Goal: Transaction & Acquisition: Purchase product/service

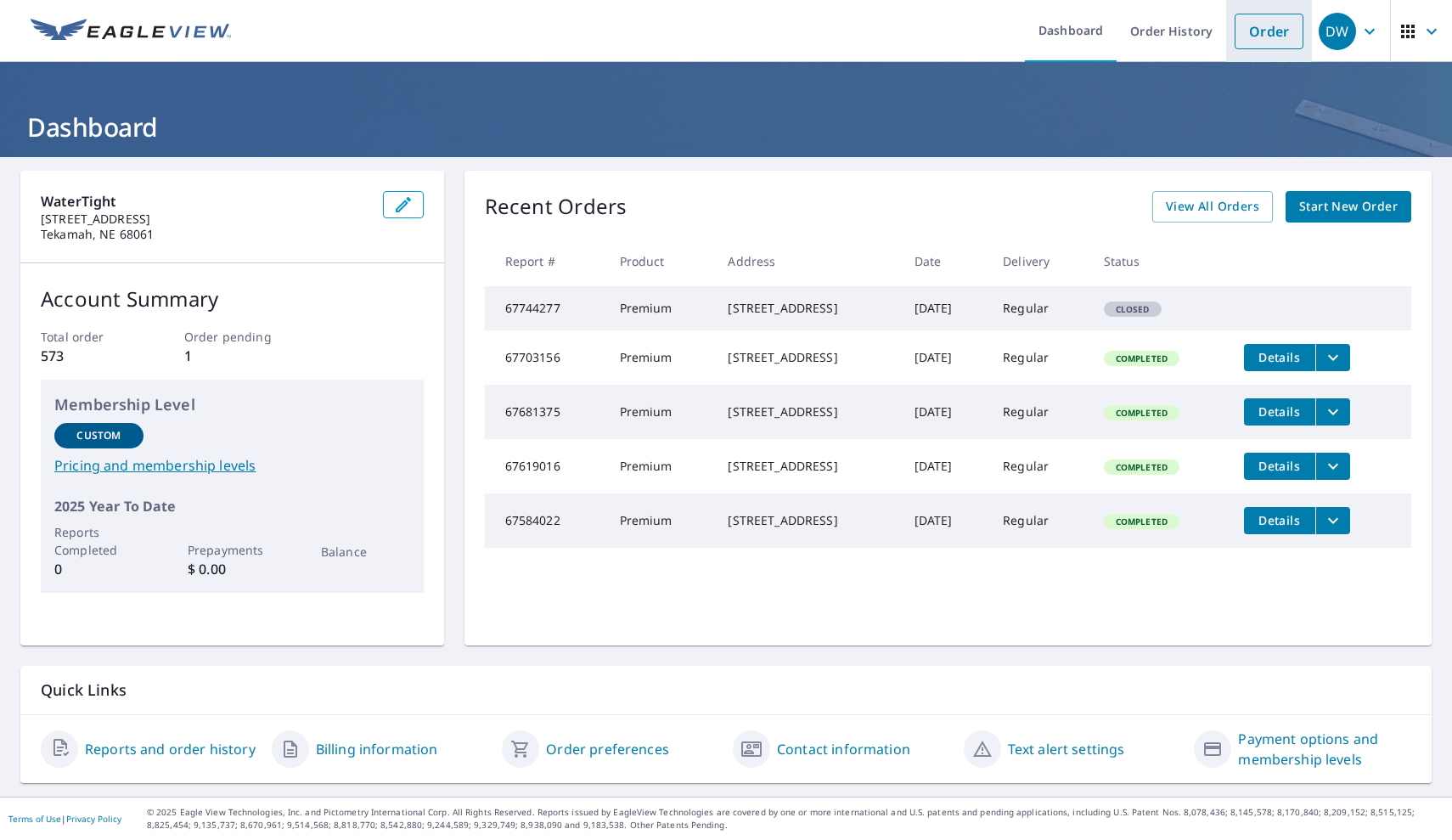
click at [1278, 43] on link "Order" at bounding box center [1269, 31] width 68 height 36
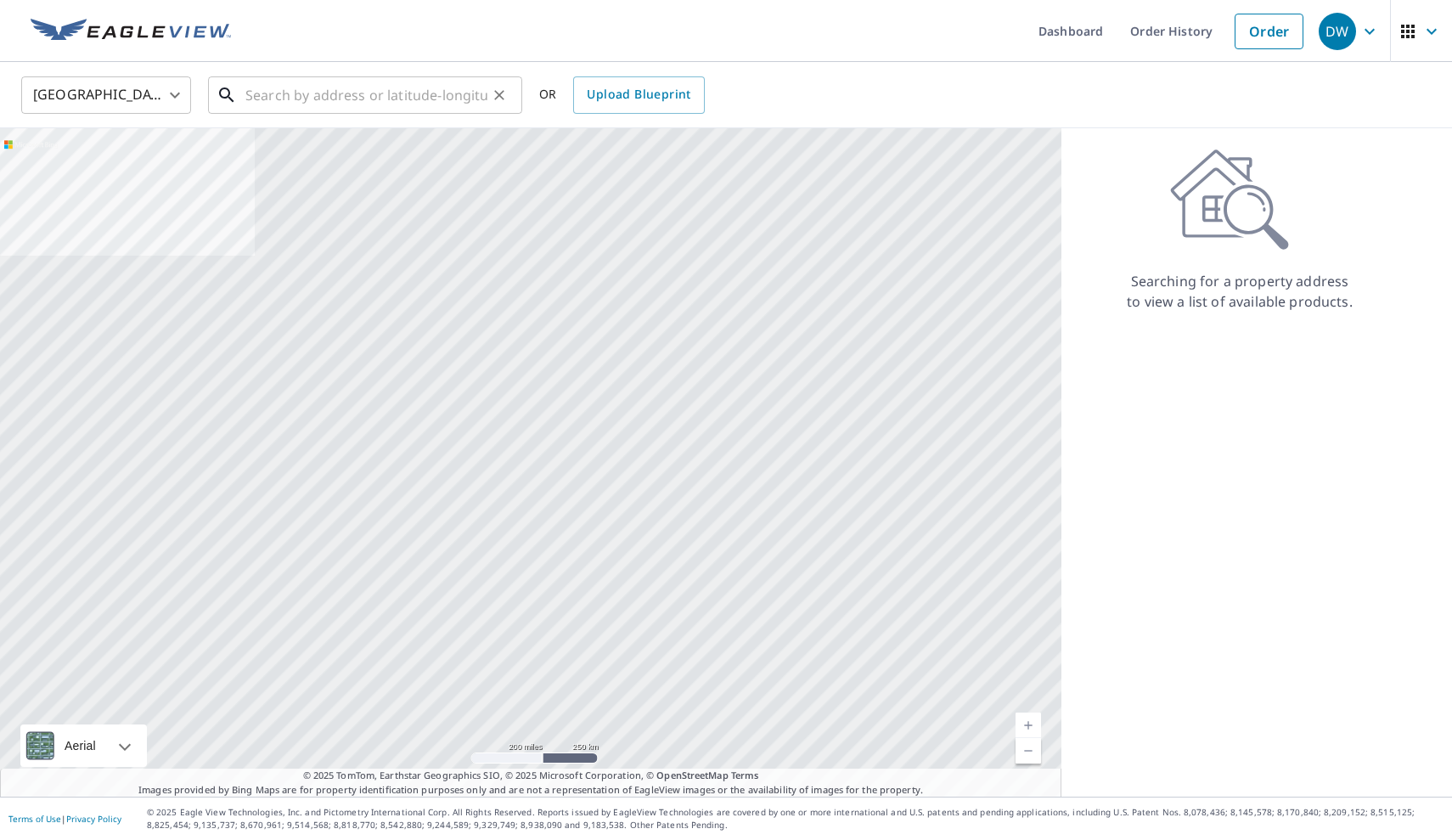
click at [473, 73] on input "text" at bounding box center [367, 95] width 242 height 48
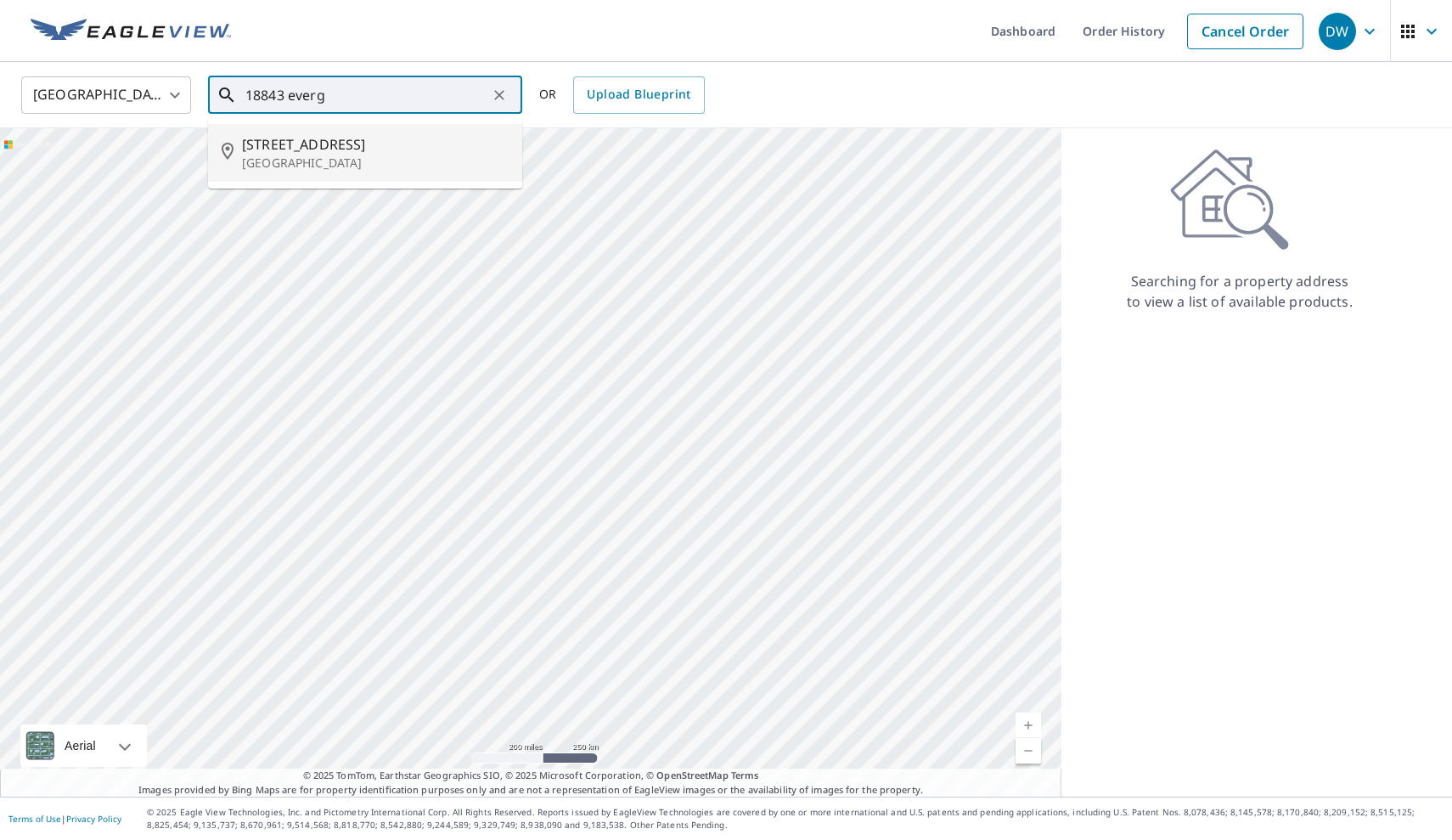
click at [460, 154] on p "[GEOGRAPHIC_DATA]" at bounding box center [375, 162] width 266 height 17
type input "[STREET_ADDRESS]"
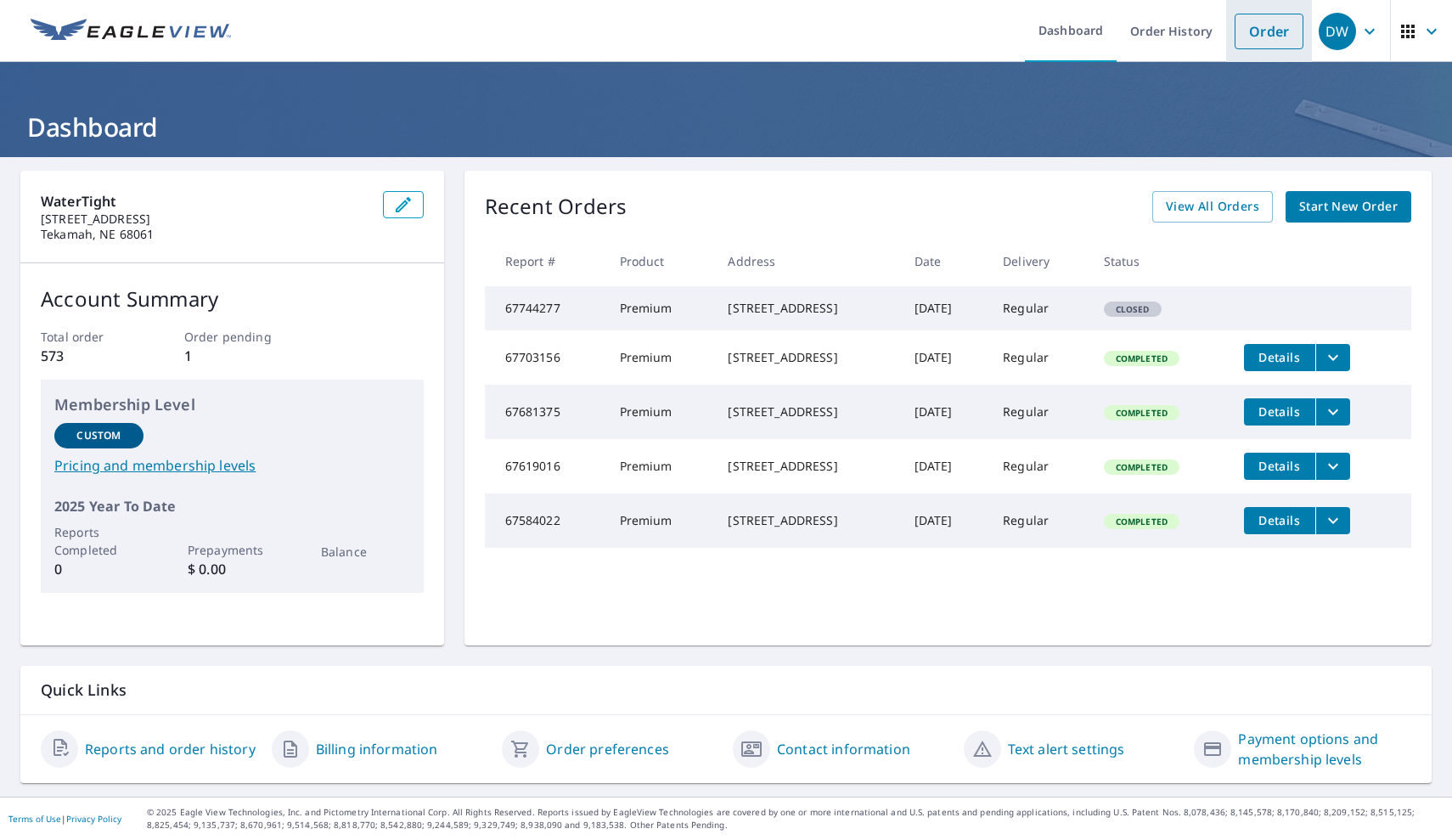
click at [1278, 32] on link "Order" at bounding box center [1269, 31] width 68 height 36
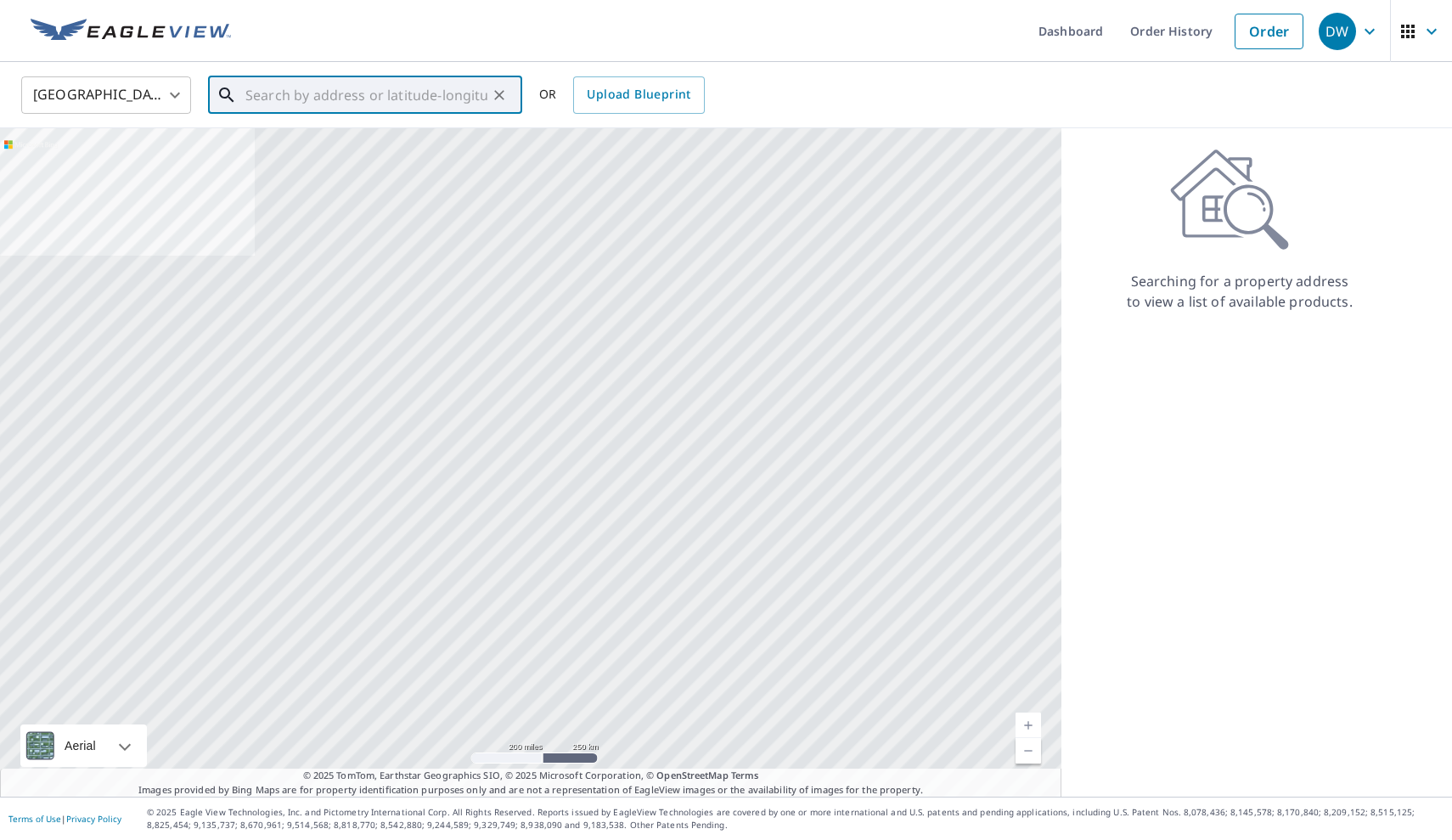
click at [438, 78] on input "text" at bounding box center [367, 95] width 242 height 48
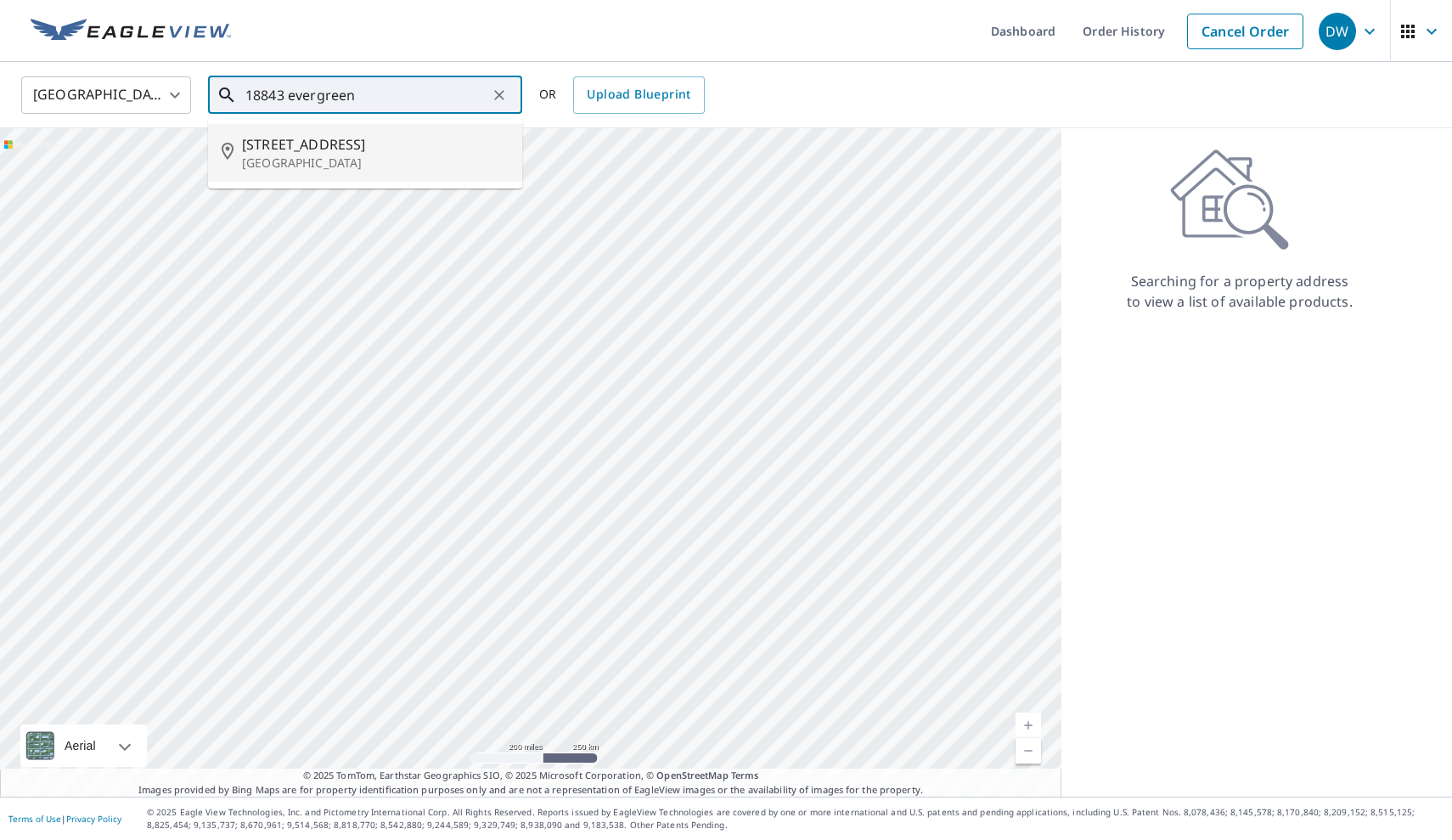
click at [402, 138] on span "[STREET_ADDRESS]" at bounding box center [375, 144] width 266 height 20
type input "[STREET_ADDRESS]"
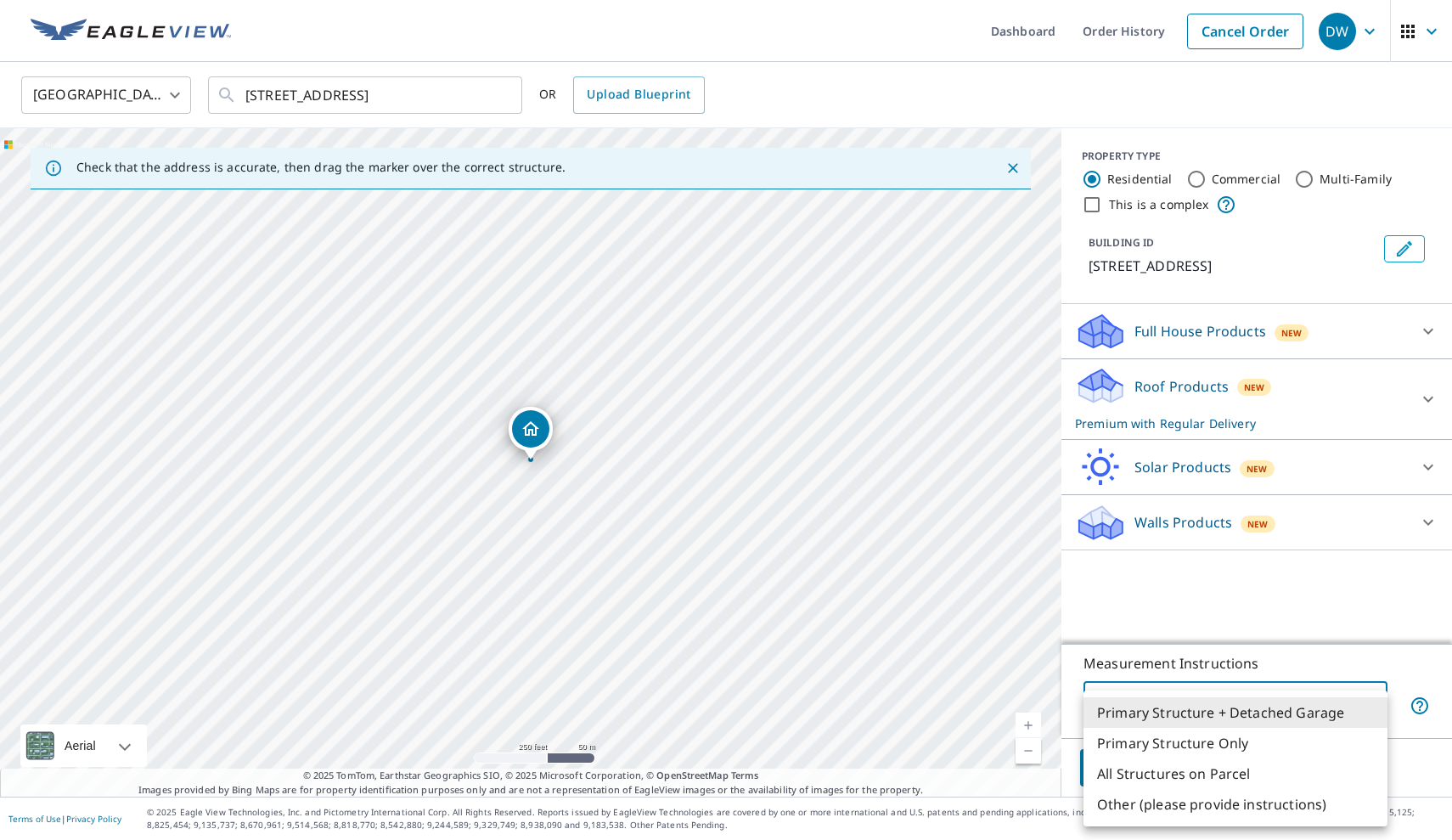
click at [1217, 703] on body "DW DW Dashboard Order History Cancel Order DW [GEOGRAPHIC_DATA] [GEOGRAPHIC_DAT…" at bounding box center [726, 420] width 1452 height 840
click at [1217, 633] on div at bounding box center [726, 420] width 1452 height 840
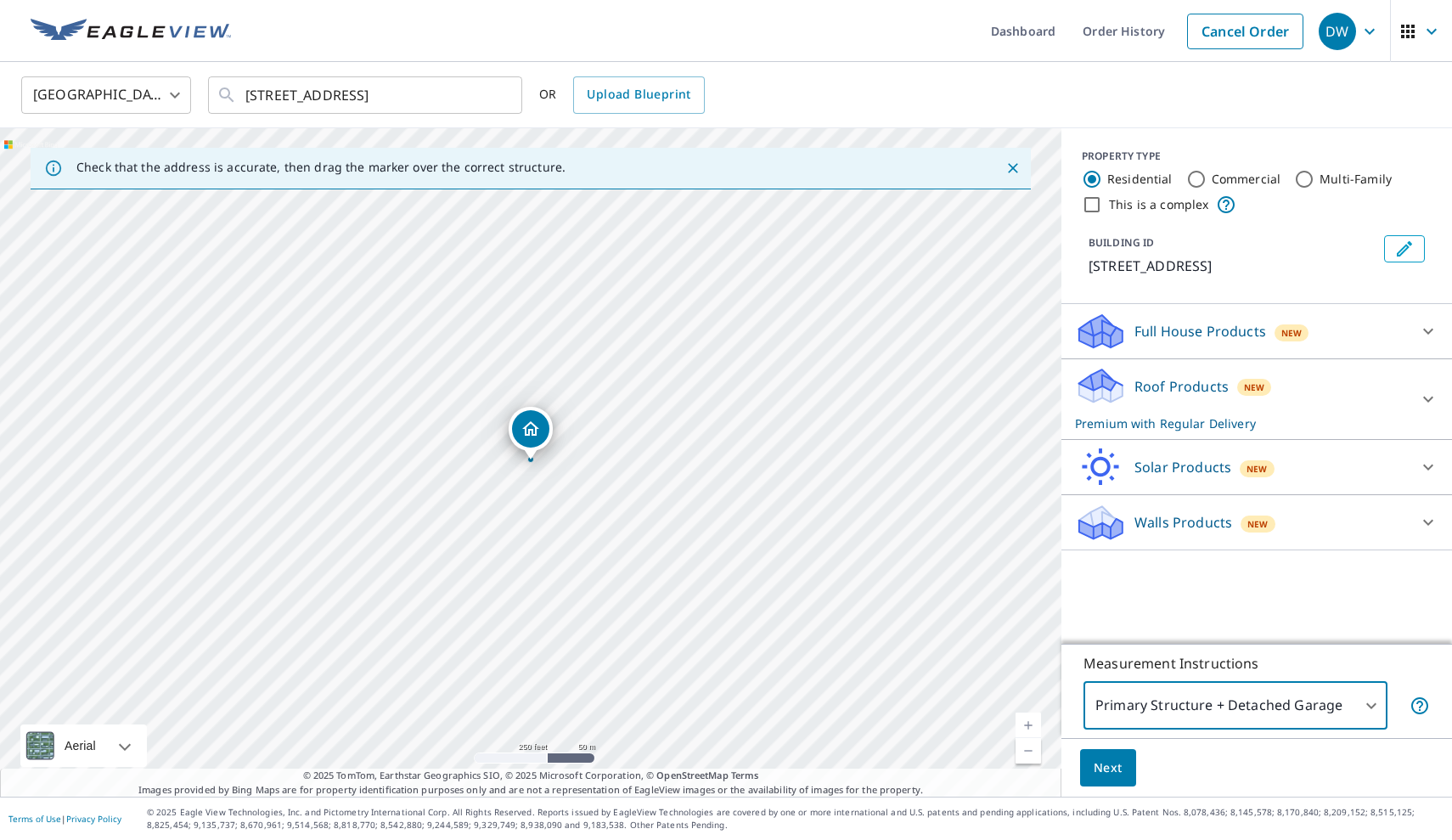
click at [1384, 351] on div "Full House Products New" at bounding box center [1241, 331] width 333 height 40
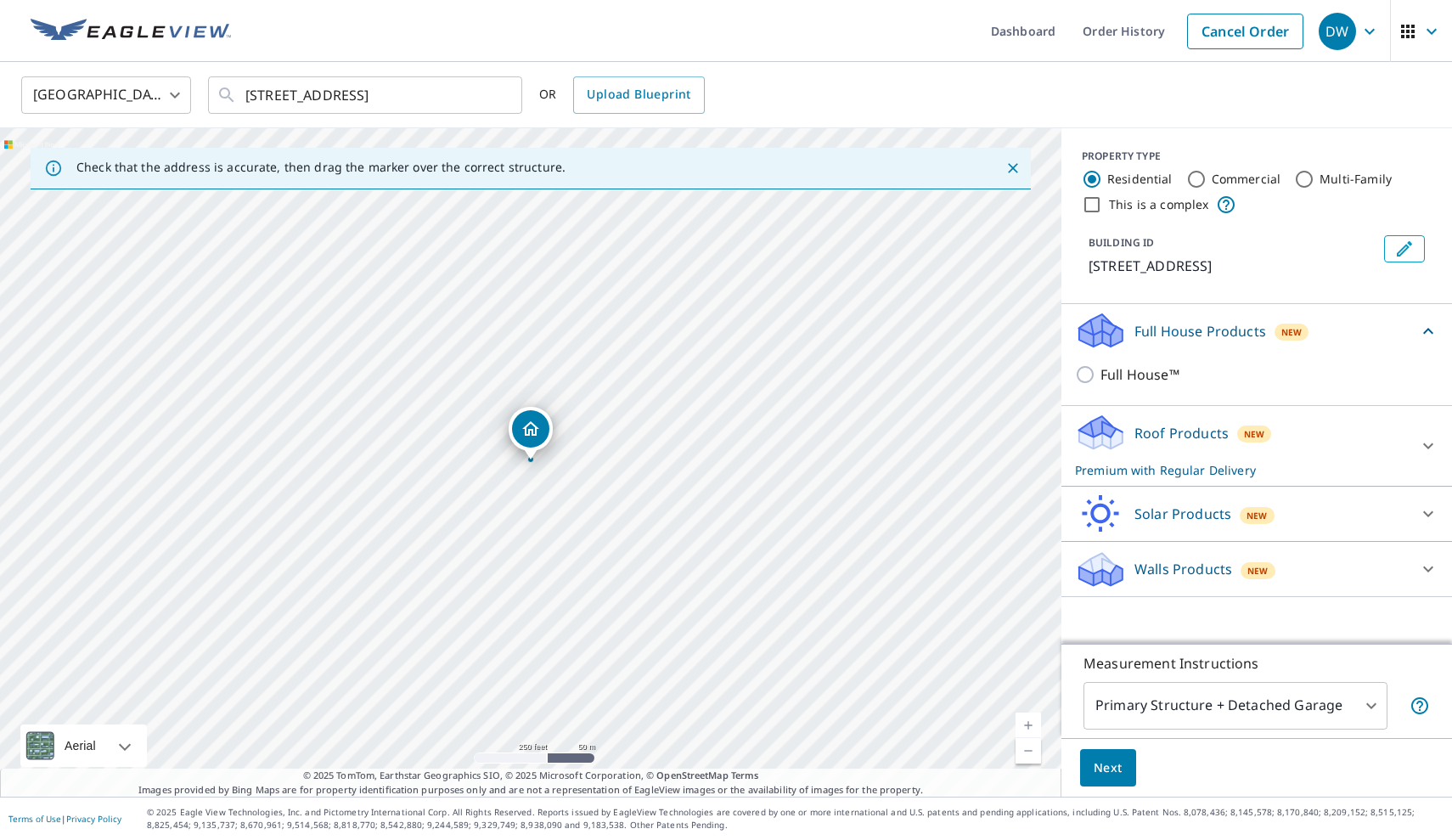
click at [1280, 474] on div "Roof Products New Premium with Regular Delivery" at bounding box center [1241, 446] width 333 height 66
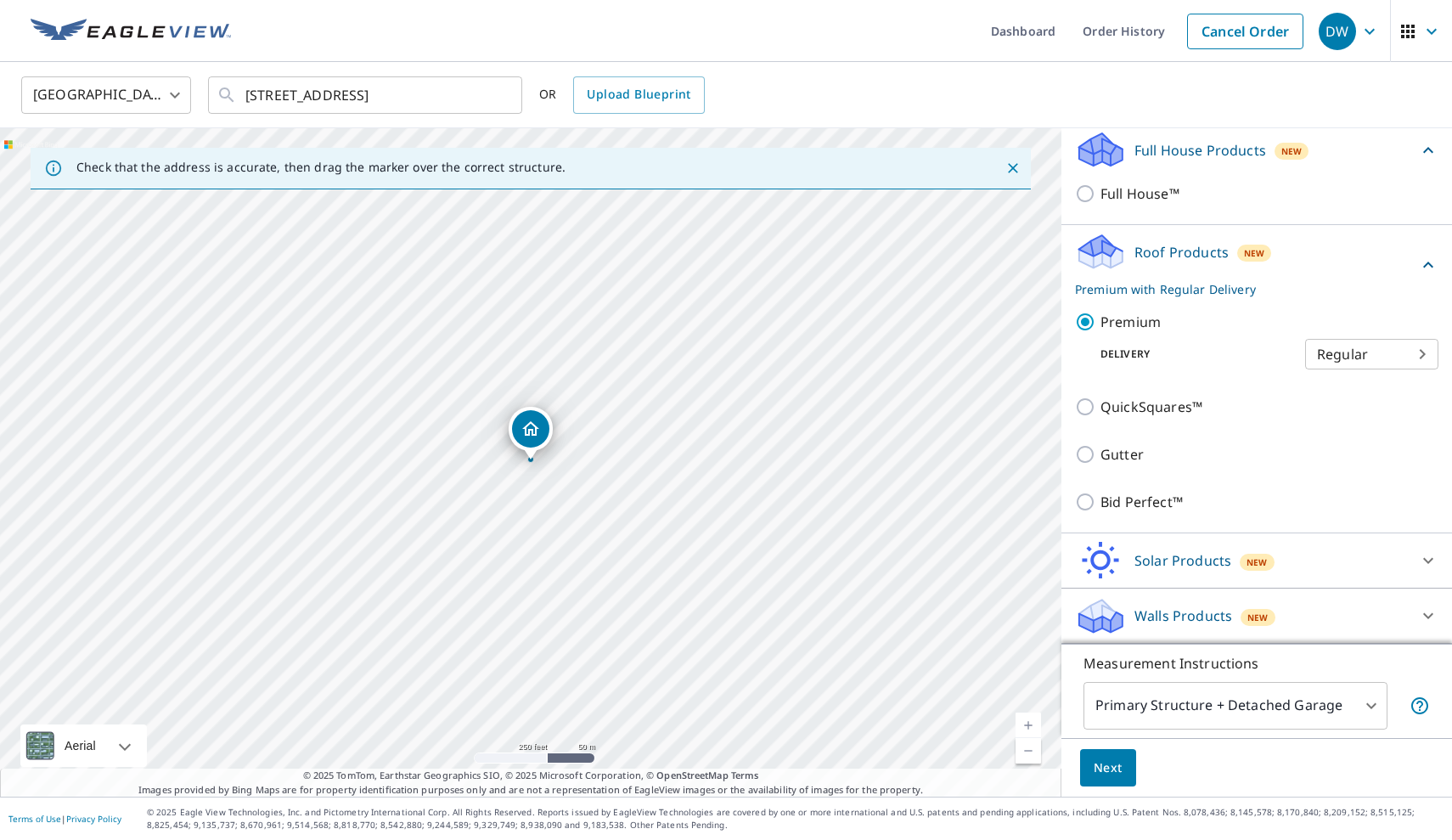
scroll to position [201, 0]
click at [1108, 760] on span "Next" at bounding box center [1109, 768] width 29 height 21
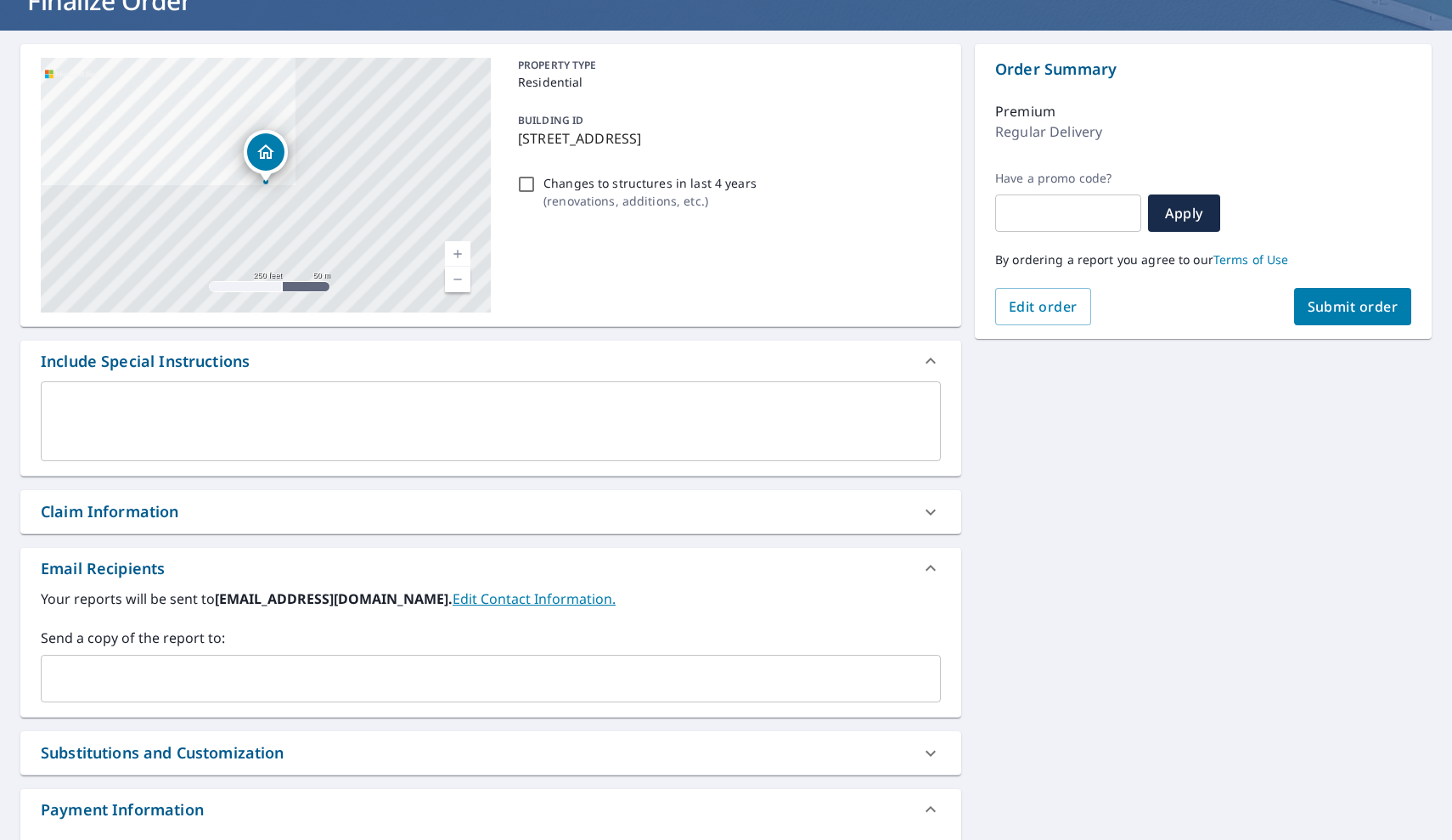
scroll to position [128, 0]
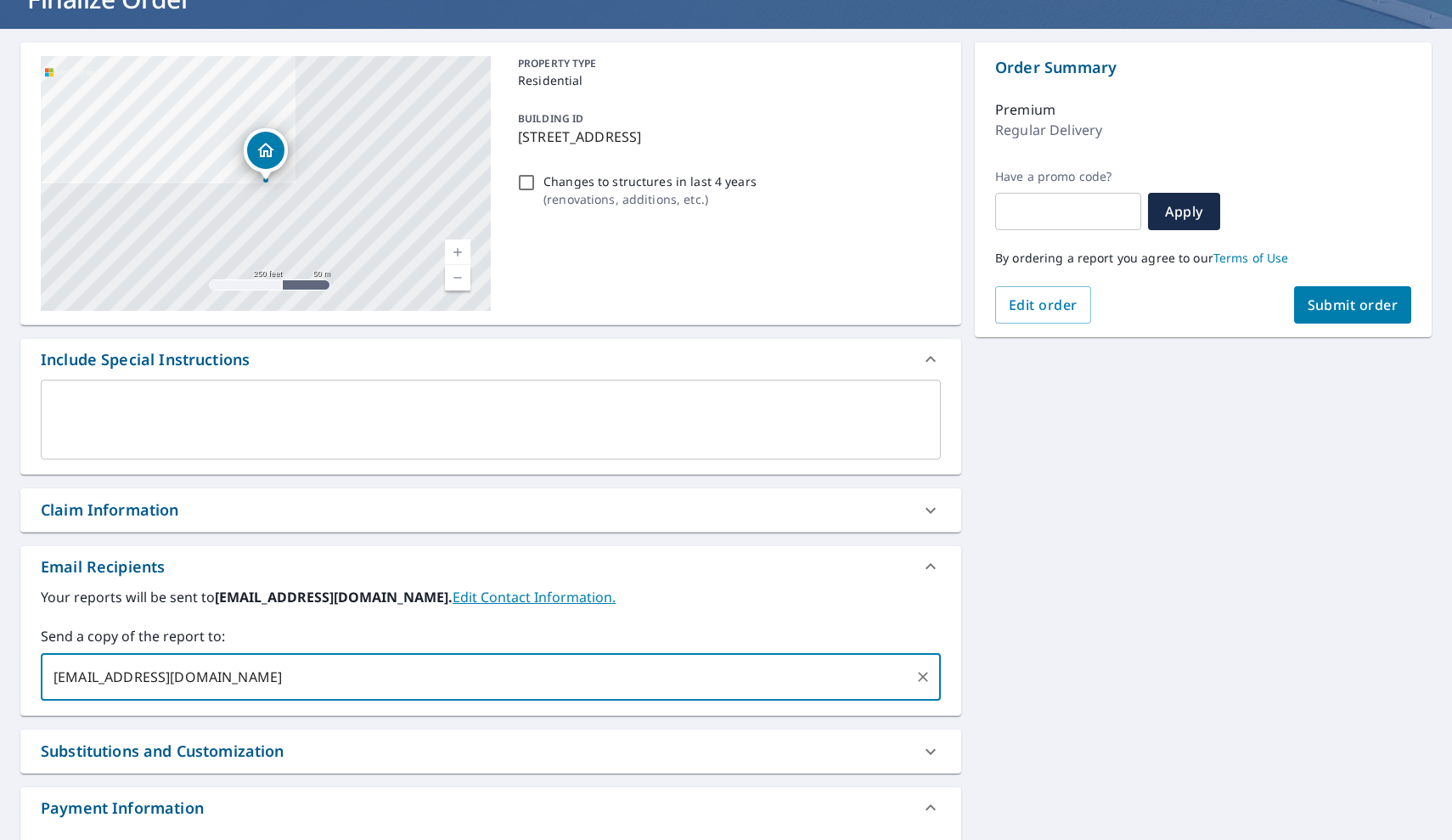
type input "[EMAIL_ADDRESS][DOMAIN_NAME]"
click at [993, 522] on div "[STREET_ADDRESS][GEOGRAPHIC_DATA] A standard road map Aerial A detailed look fr…" at bounding box center [726, 466] width 1452 height 875
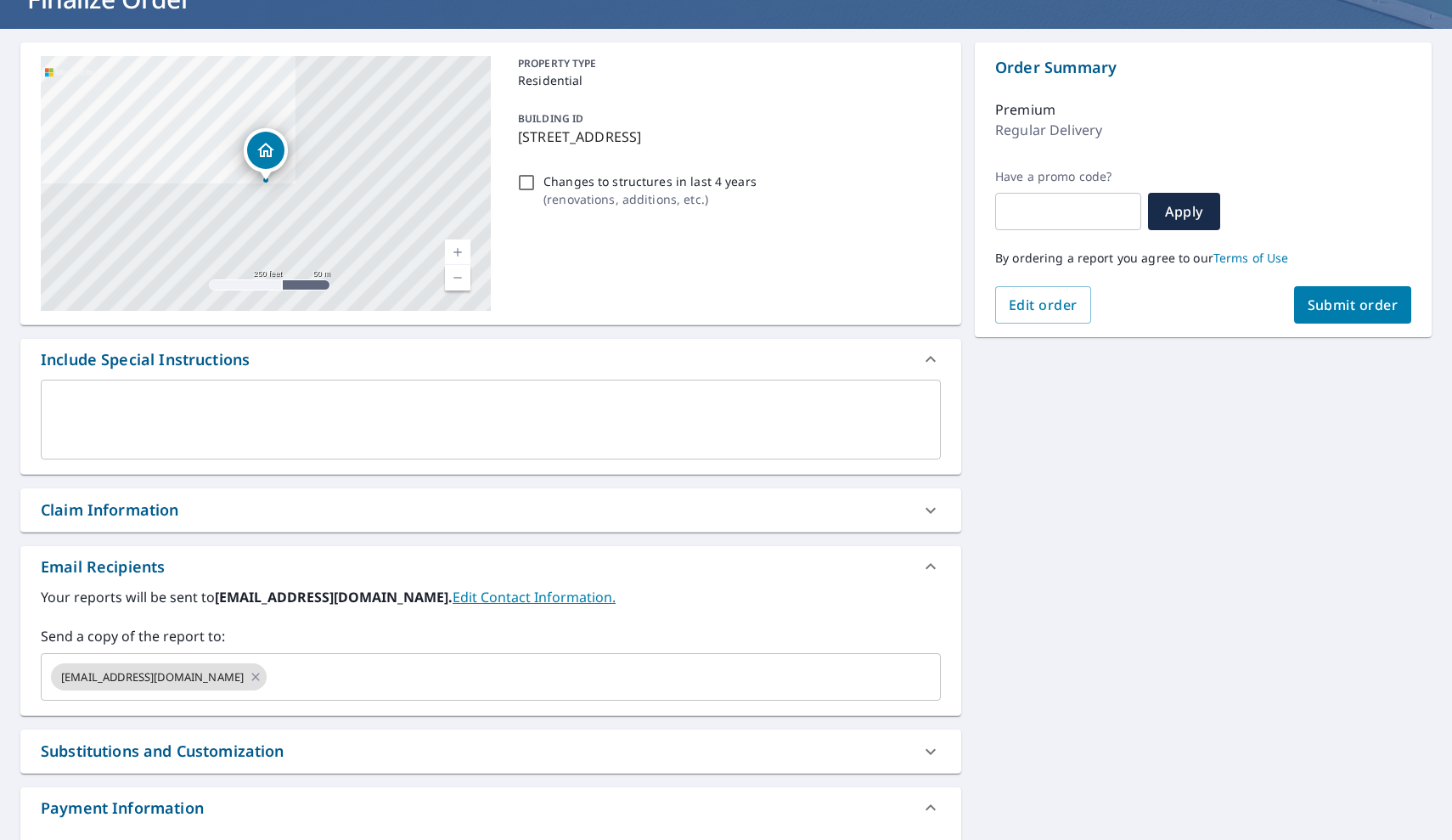
click at [1319, 314] on button "Submit order" at bounding box center [1352, 304] width 118 height 37
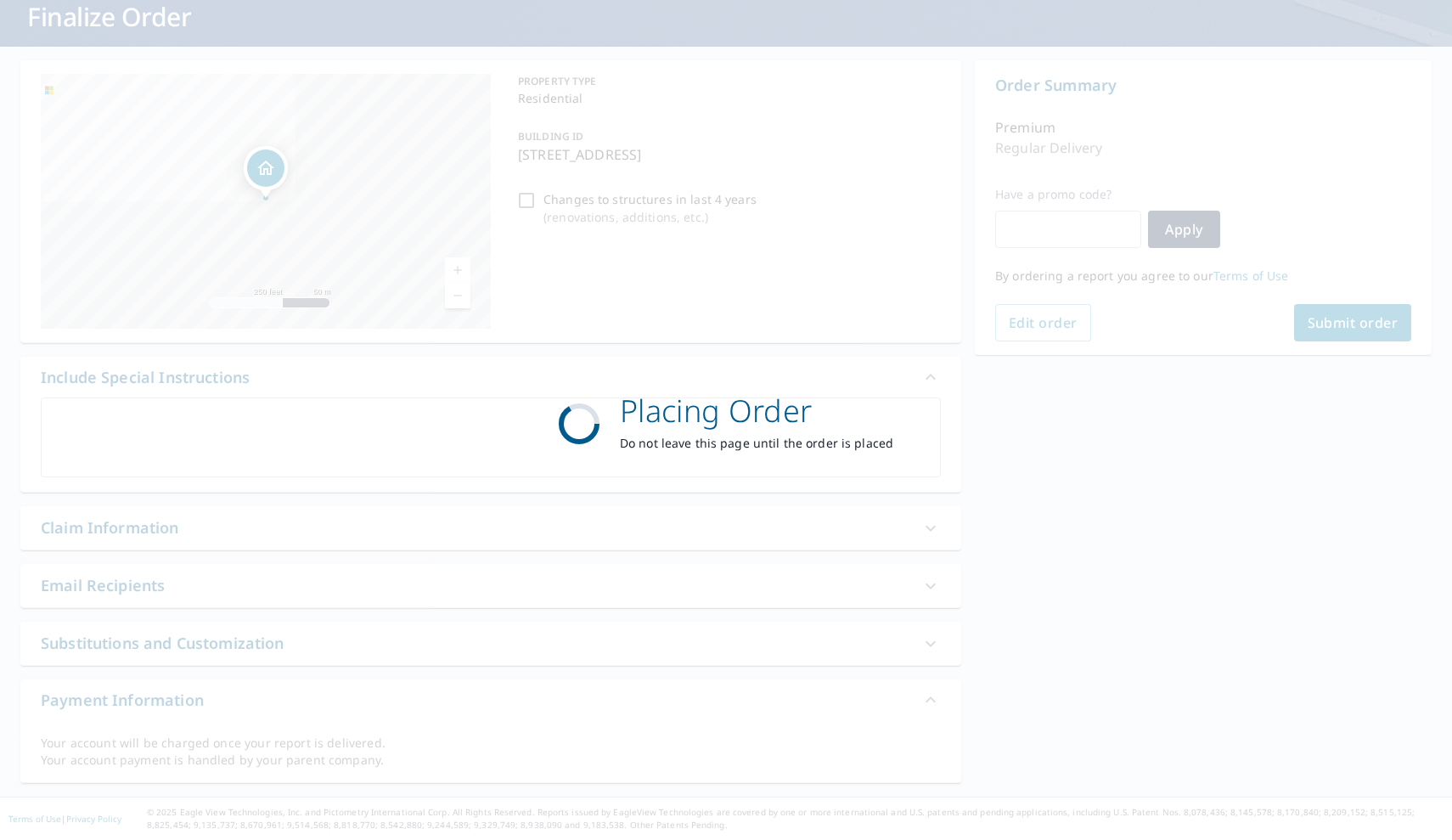
scroll to position [110, 0]
